Goal: Task Accomplishment & Management: Use online tool/utility

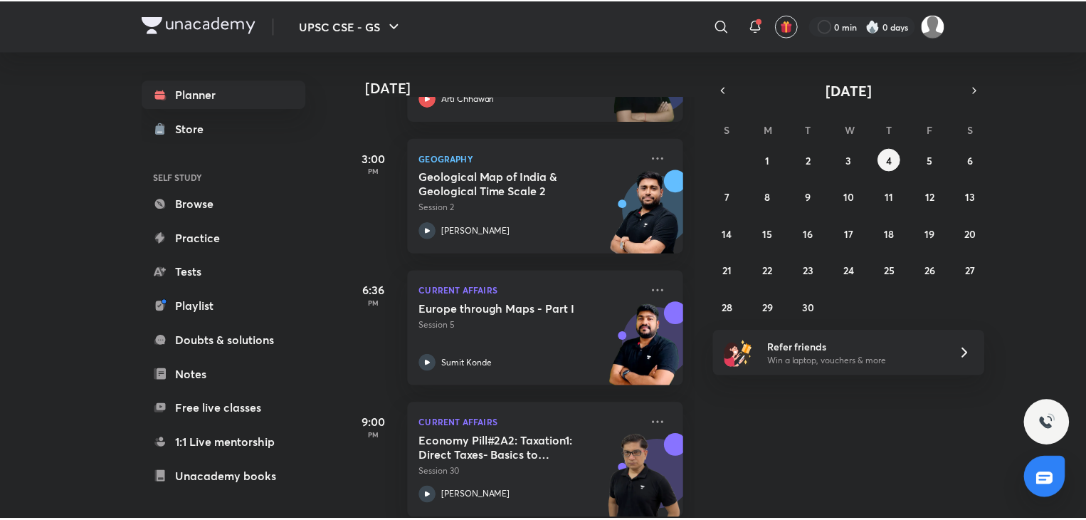
scroll to position [194, 0]
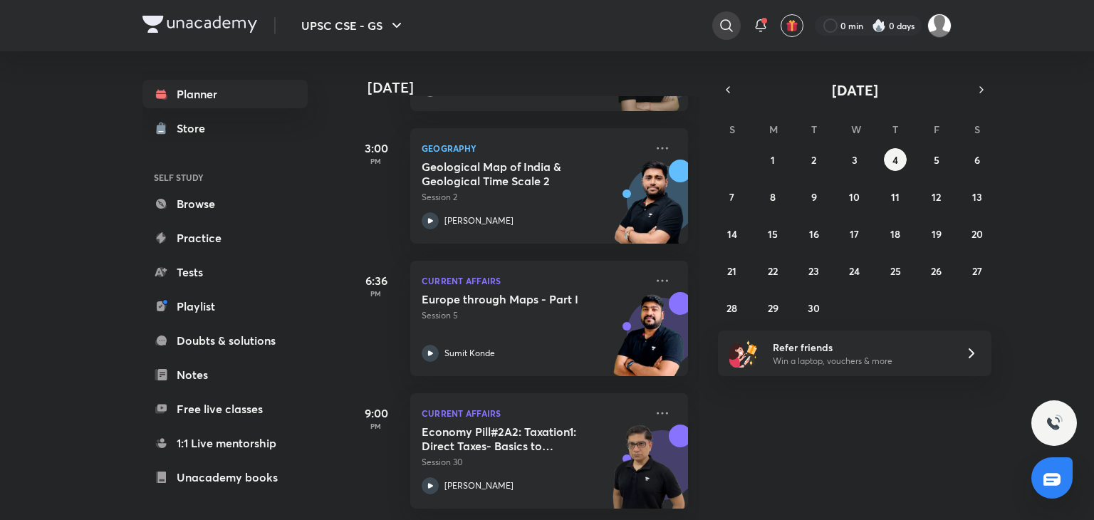
click at [718, 23] on icon at bounding box center [726, 25] width 17 height 17
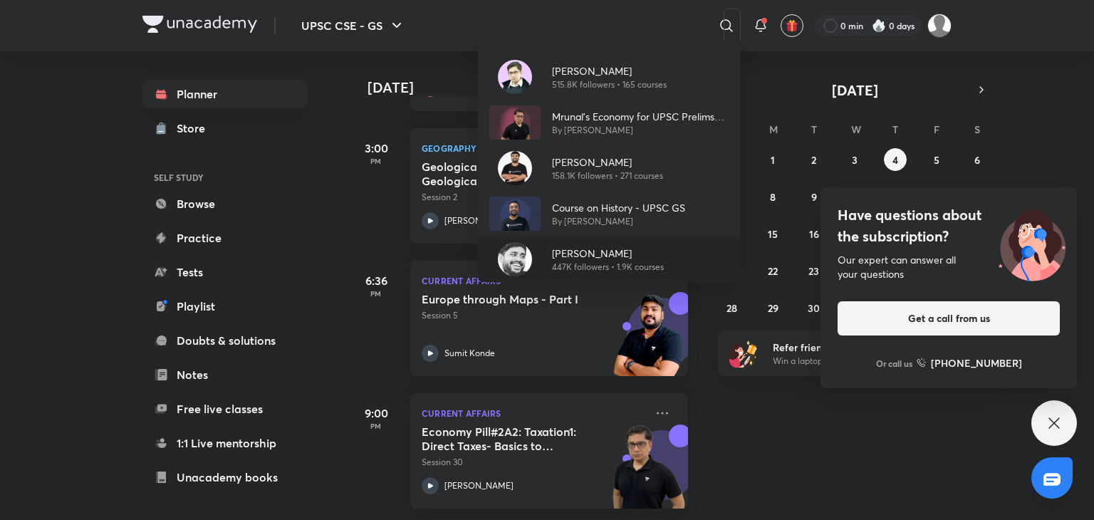
click at [545, 253] on div "[PERSON_NAME] 447K followers • 1.9K courses" at bounding box center [601, 260] width 123 height 28
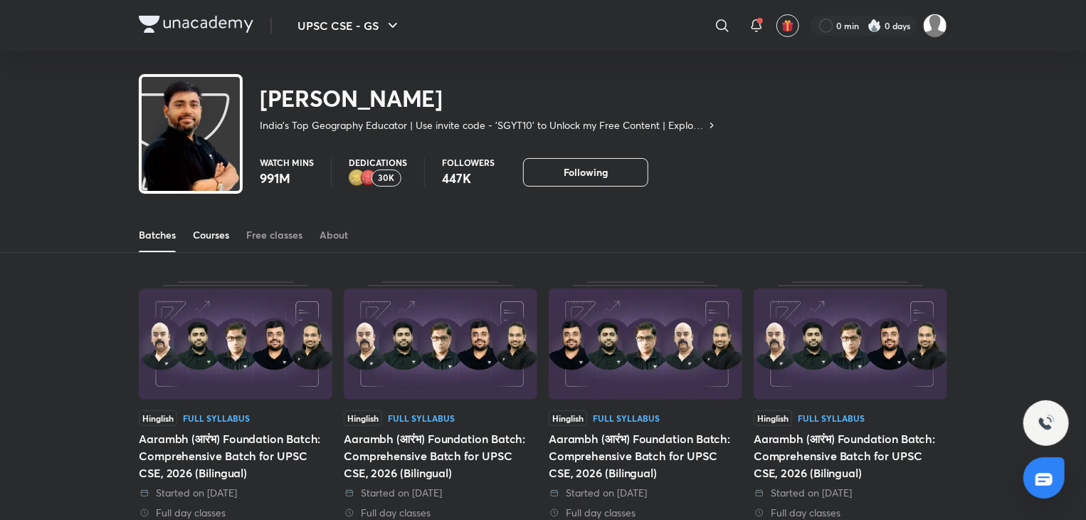
click at [228, 232] on div "Courses" at bounding box center [211, 235] width 36 height 14
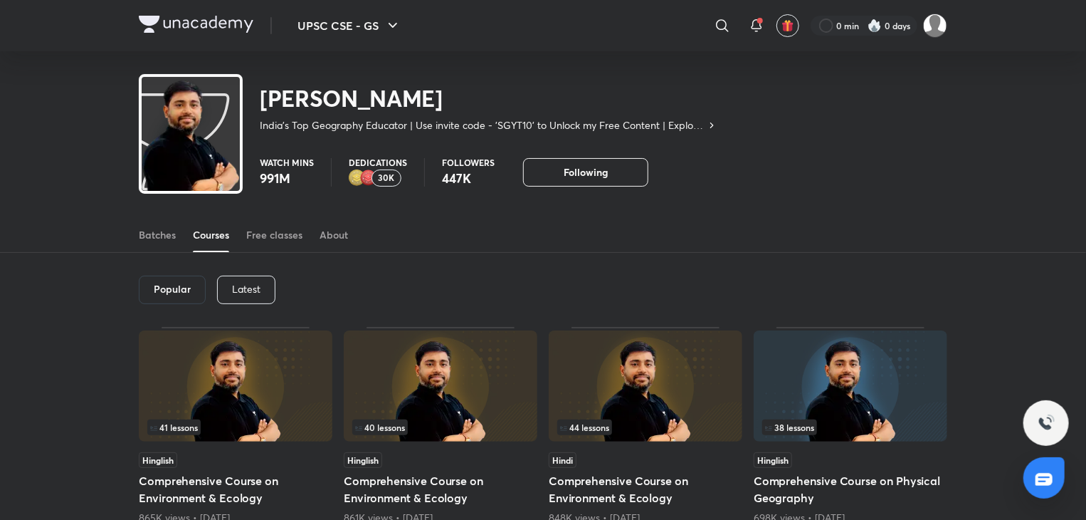
click at [234, 287] on p "Latest" at bounding box center [246, 288] width 28 height 11
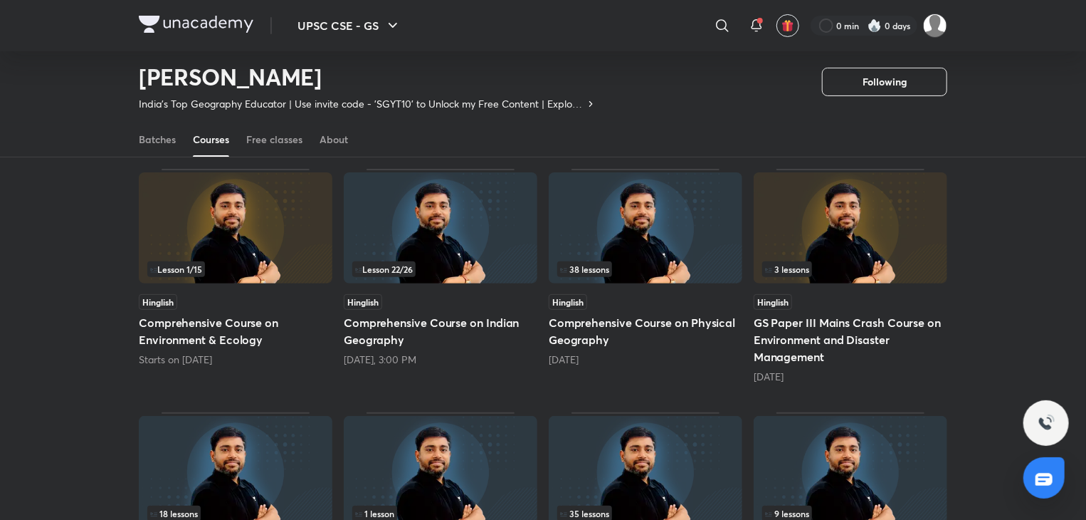
scroll to position [115, 0]
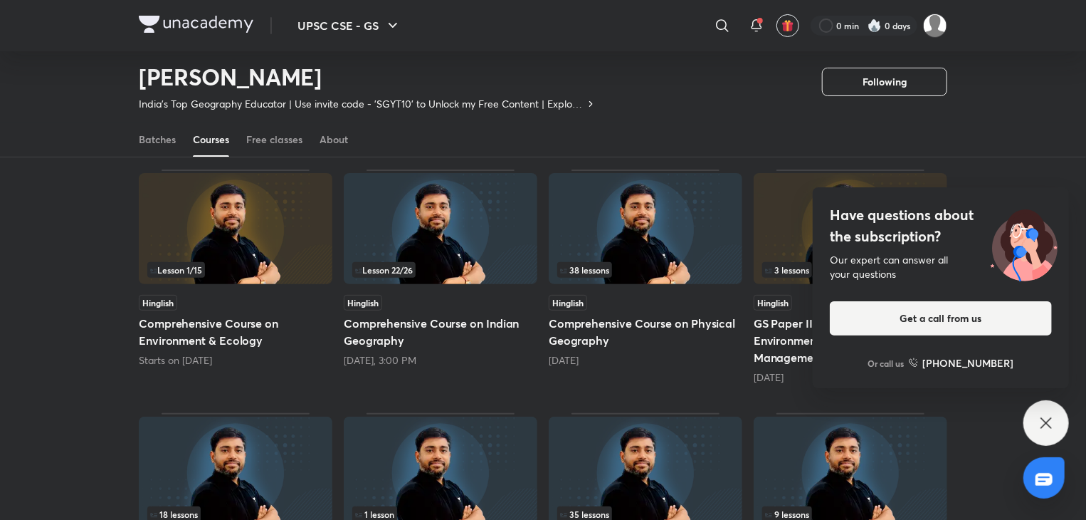
click at [491, 237] on img at bounding box center [441, 228] width 194 height 111
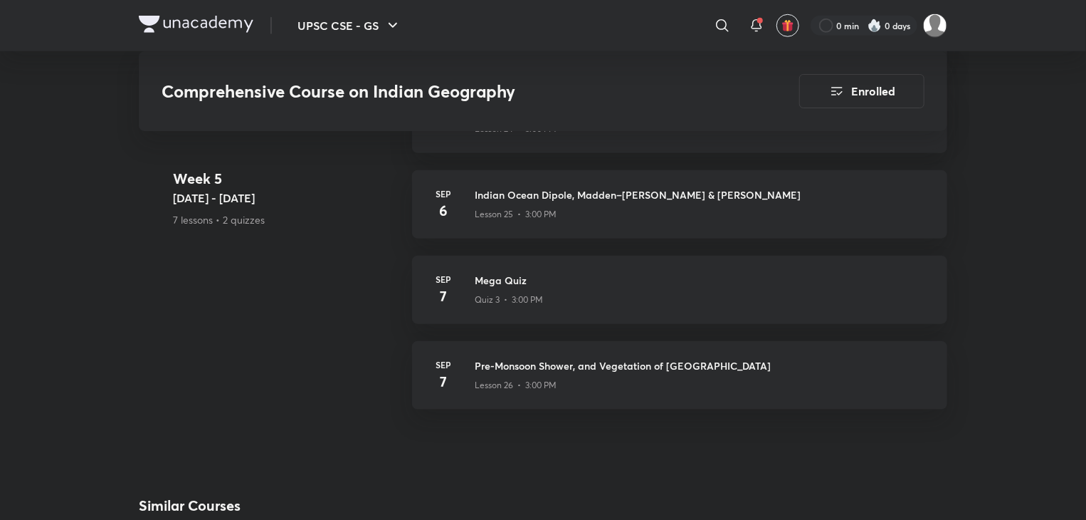
scroll to position [3360, 0]
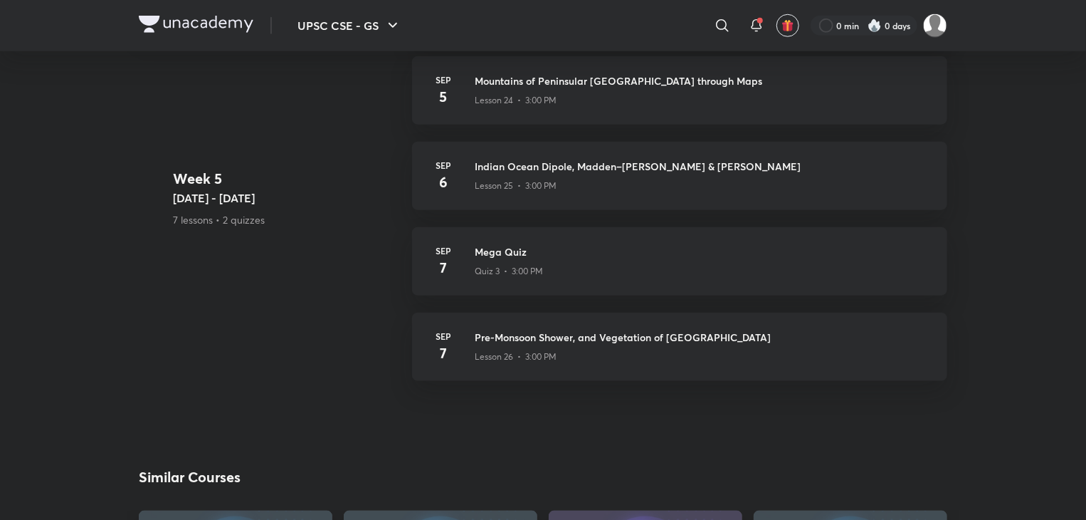
scroll to position [115, 0]
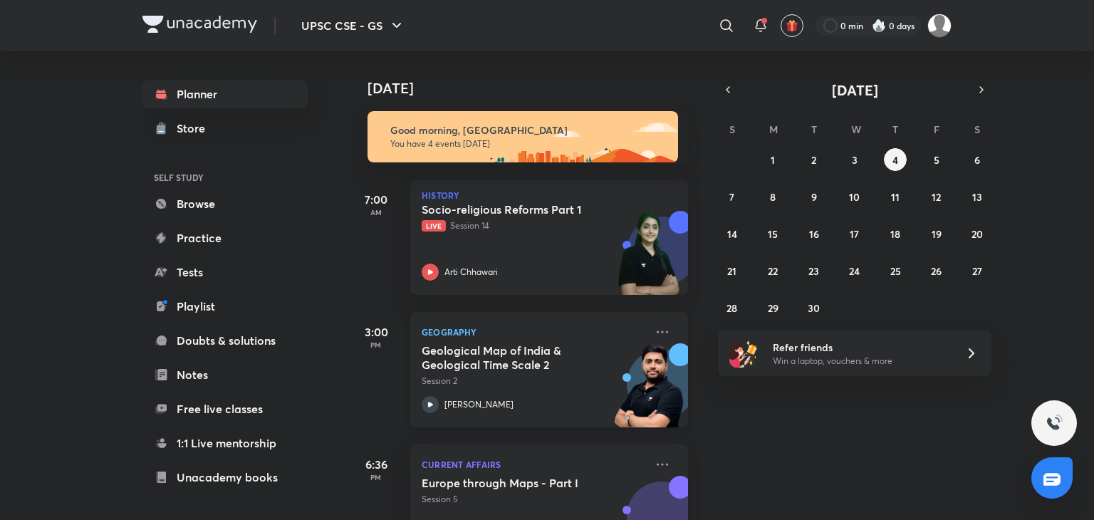
scroll to position [194, 0]
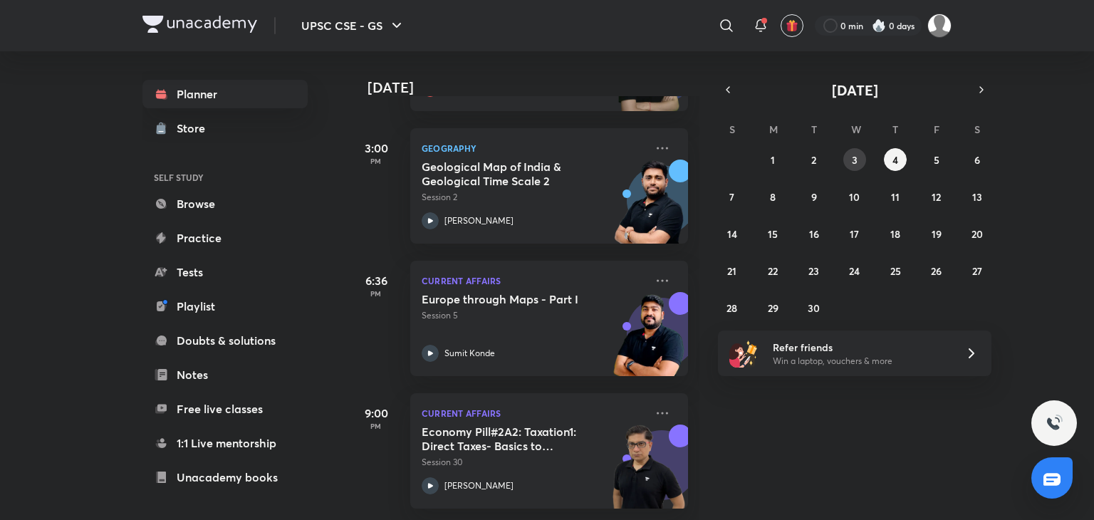
click at [849, 156] on button "3" at bounding box center [854, 159] width 23 height 23
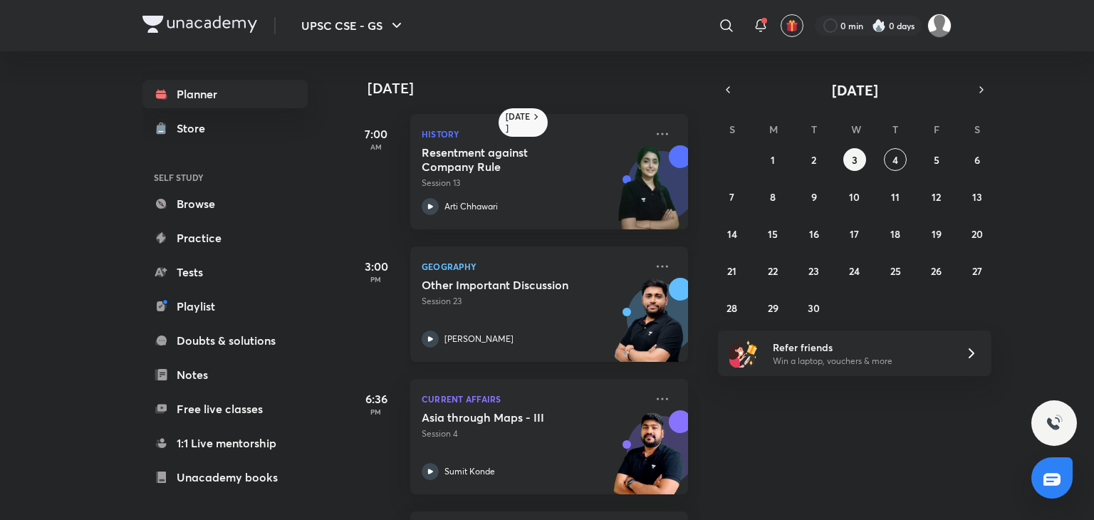
scroll to position [185, 0]
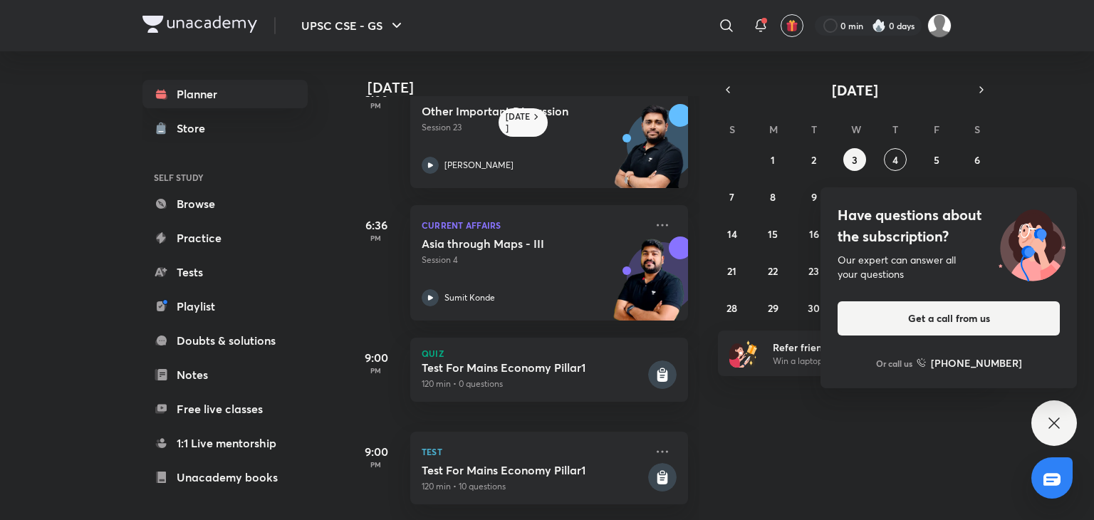
click at [501, 414] on div "9:00 PM Test Test For Mains Economy Pillar1 120 min • 10 questions" at bounding box center [517, 461] width 340 height 94
click at [476, 463] on h5 "Test For Mains Economy Pillar1" at bounding box center [533, 470] width 224 height 14
click at [626, 463] on h5 "Test For Mains Economy Pillar1" at bounding box center [533, 470] width 224 height 14
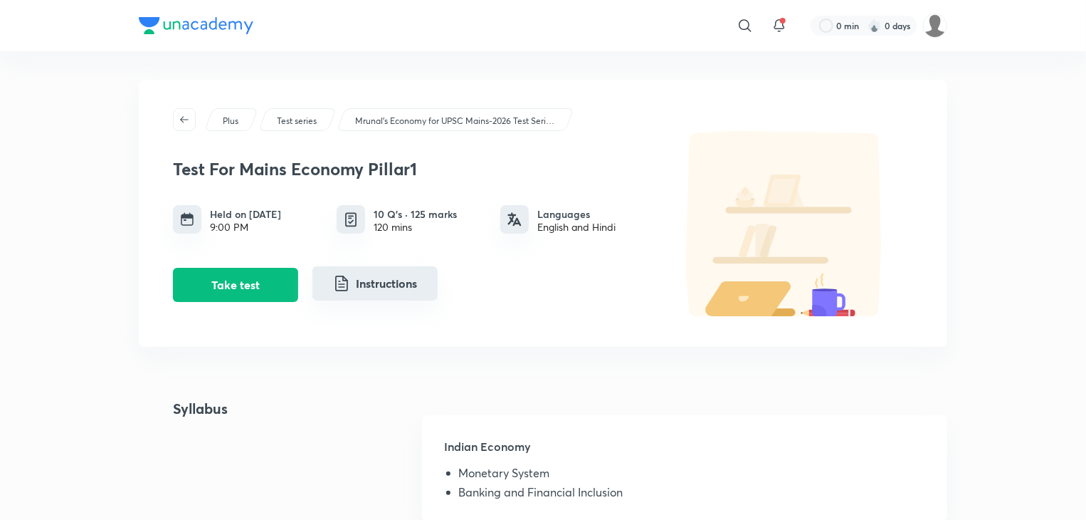
click at [384, 275] on button "Instructions" at bounding box center [375, 283] width 125 height 34
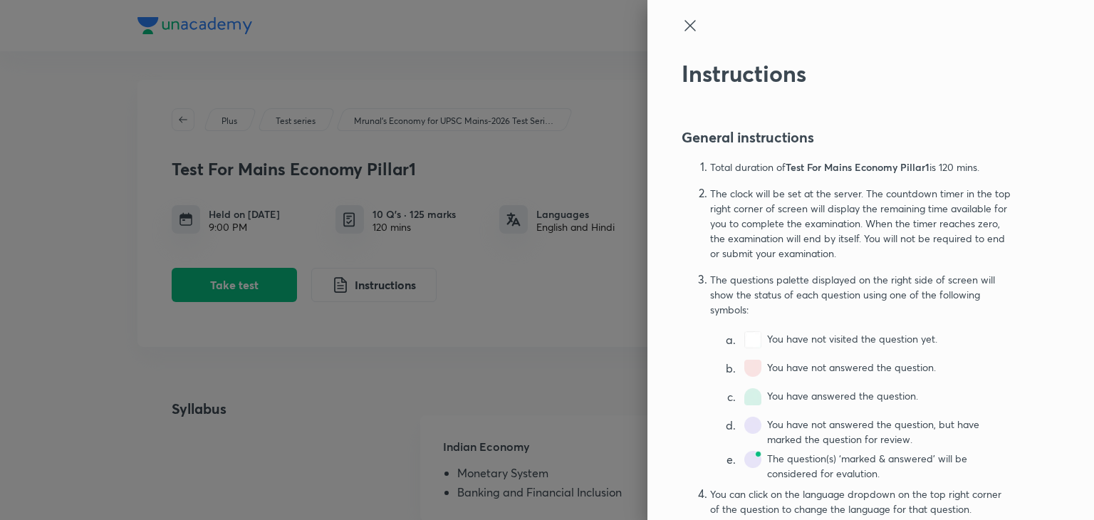
click at [681, 27] on icon at bounding box center [689, 25] width 17 height 17
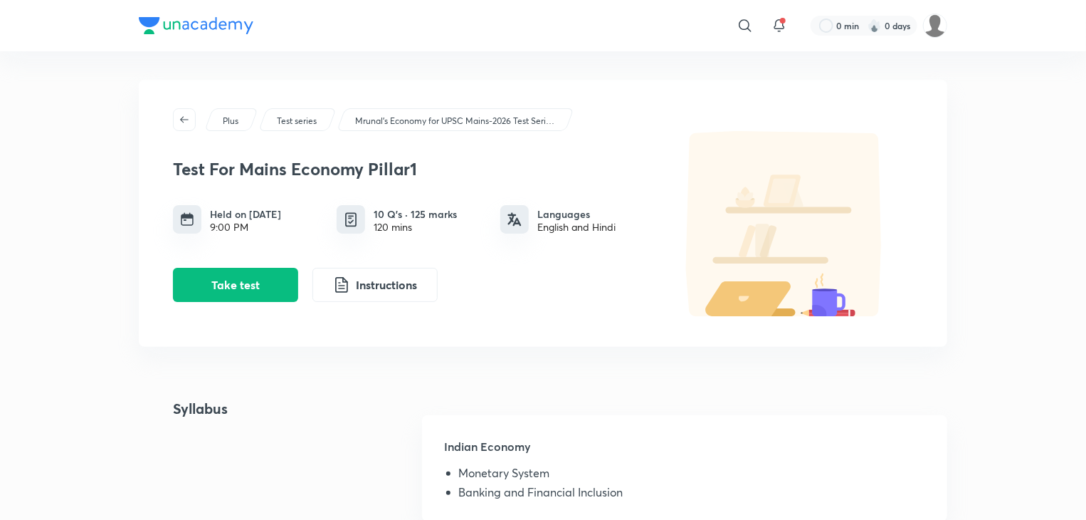
click at [401, 224] on div "120 mins" at bounding box center [415, 226] width 83 height 11
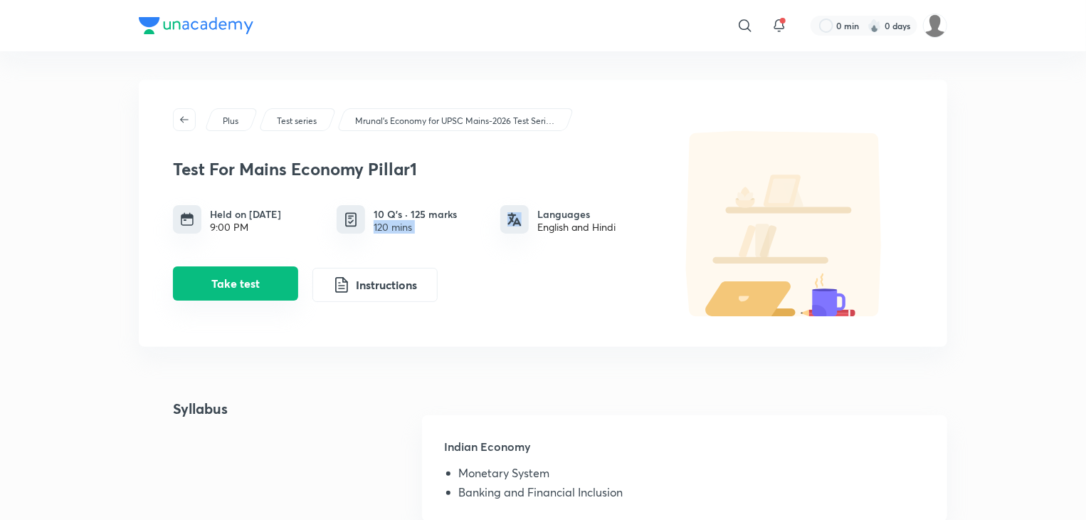
click at [222, 285] on button "Take test" at bounding box center [235, 283] width 125 height 34
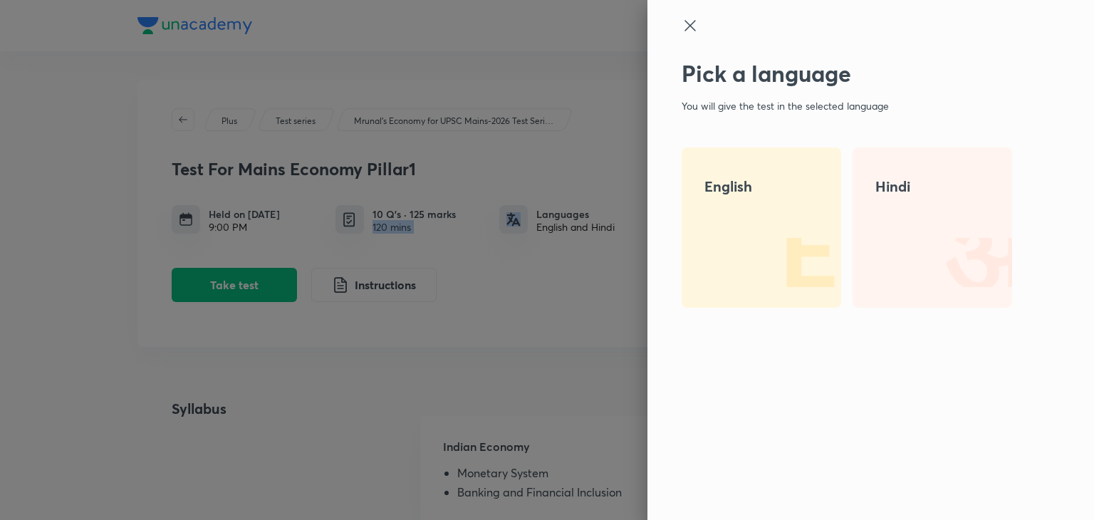
click at [773, 259] on img at bounding box center [795, 261] width 91 height 91
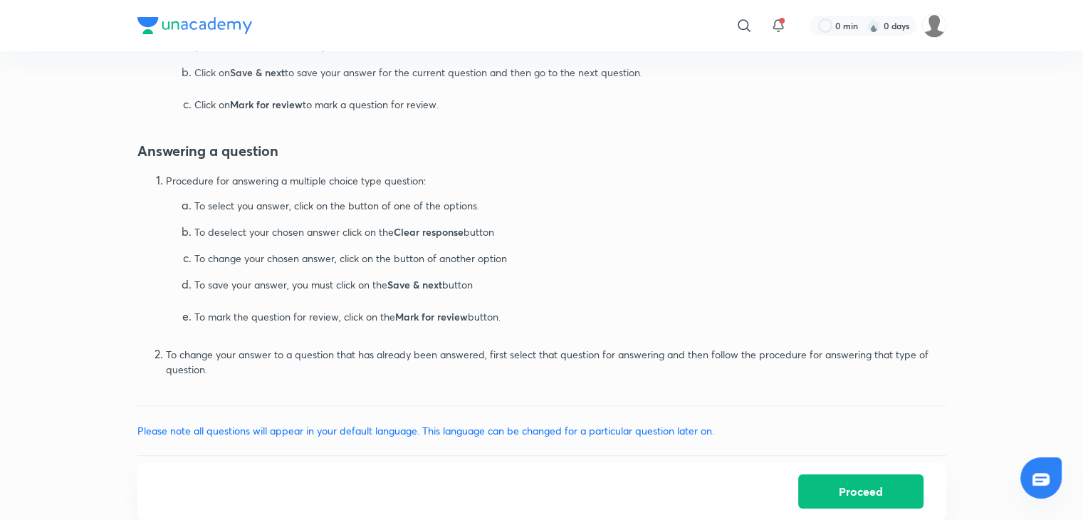
scroll to position [678, 0]
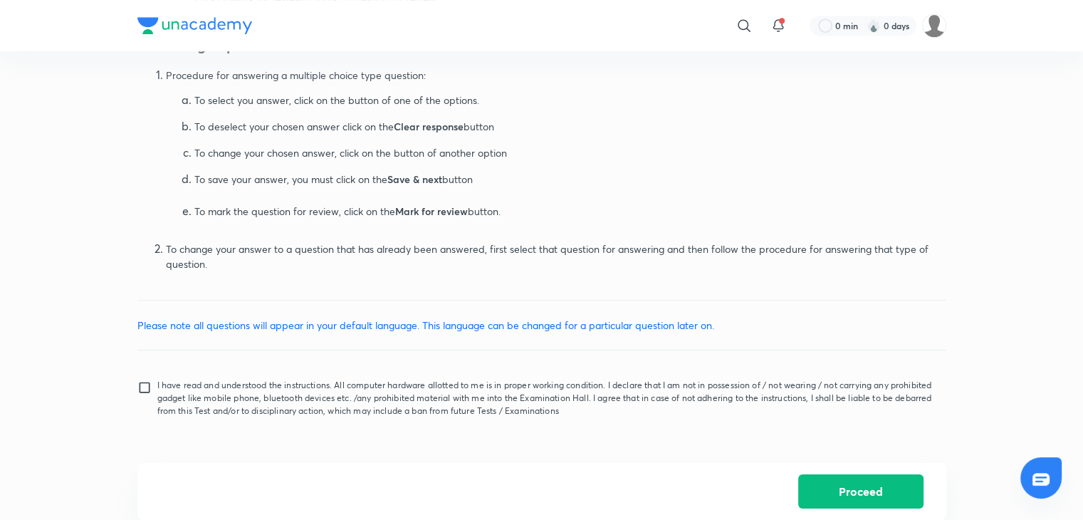
click at [151, 384] on input "I have read and understood the instructions. All computer hardware allotted to …" at bounding box center [147, 398] width 20 height 36
checkbox input "true"
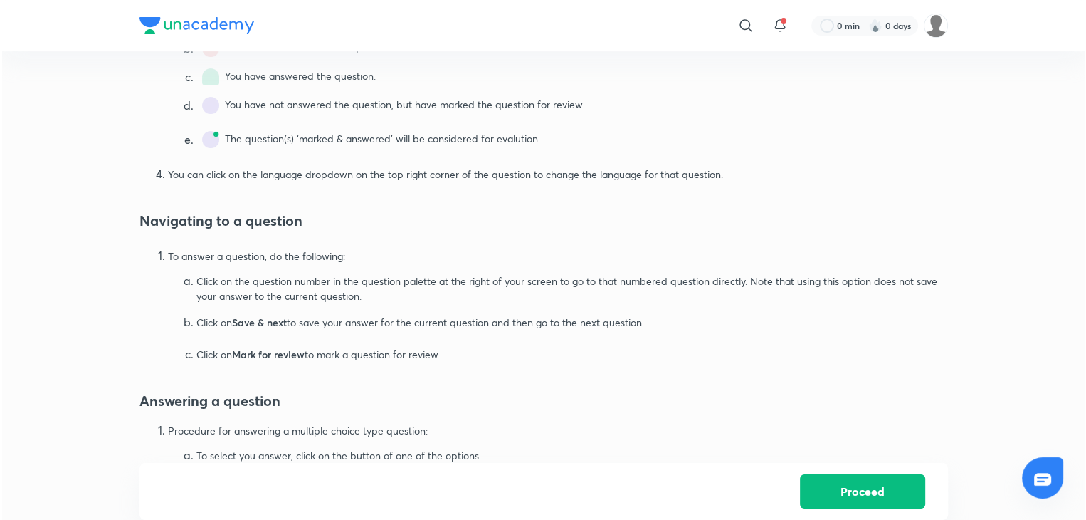
scroll to position [0, 0]
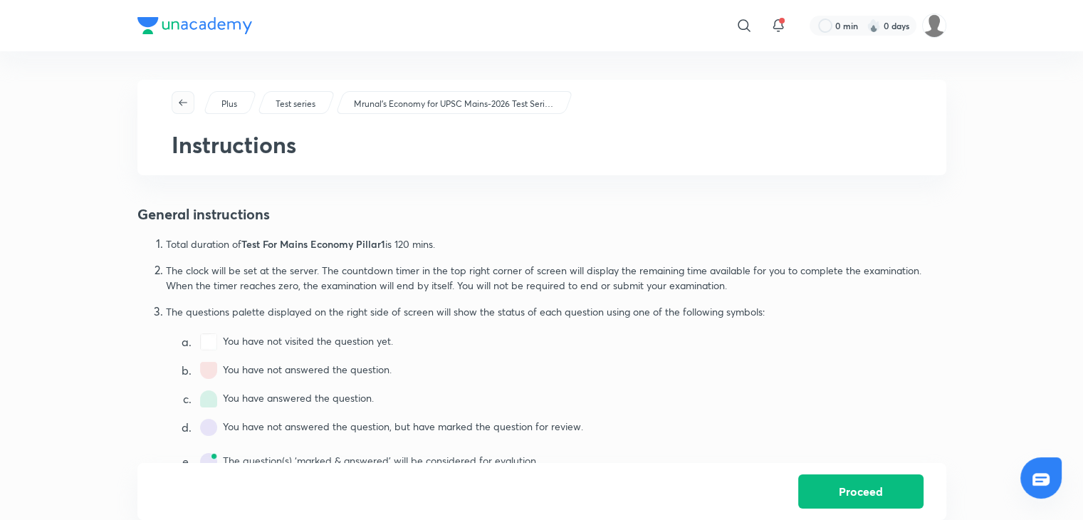
click at [179, 107] on icon "button" at bounding box center [182, 102] width 11 height 11
